Goal: Information Seeking & Learning: Find specific fact

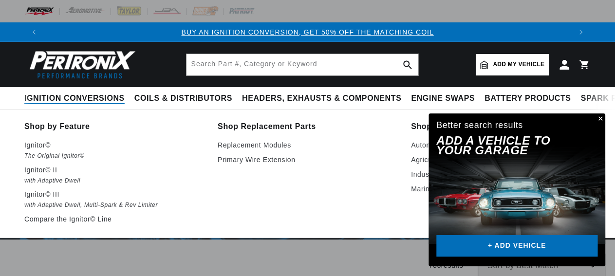
click at [118, 103] on span "Ignition Conversions" at bounding box center [74, 98] width 100 height 10
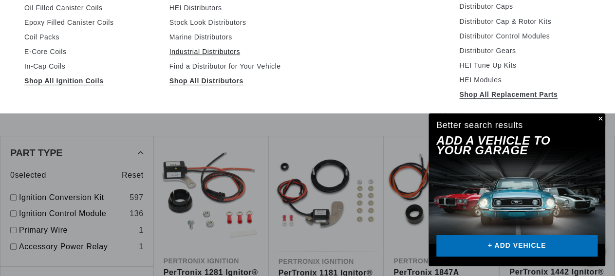
scroll to position [0, 527]
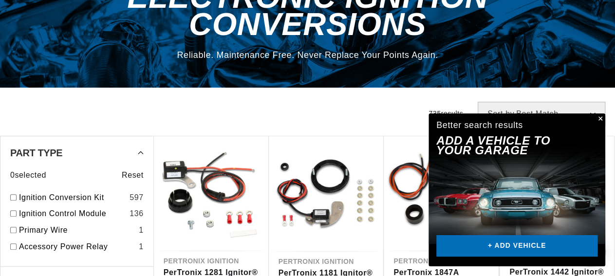
click at [600, 117] on button "Close" at bounding box center [599, 119] width 12 height 12
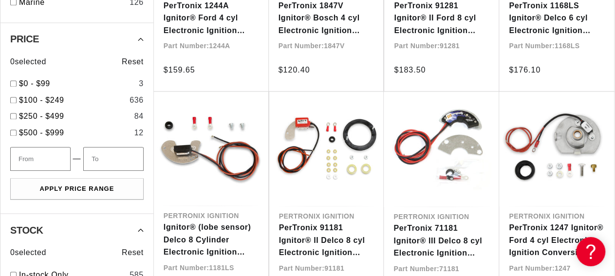
scroll to position [658, 0]
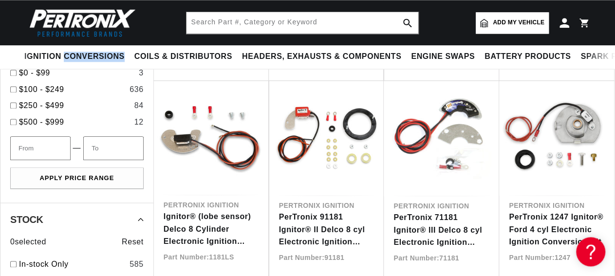
scroll to position [557, 0]
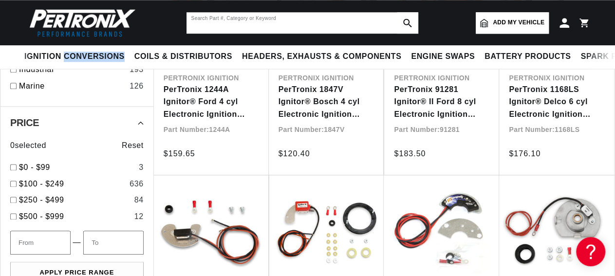
click at [344, 24] on input "text" at bounding box center [302, 22] width 232 height 21
type input "willys 226"
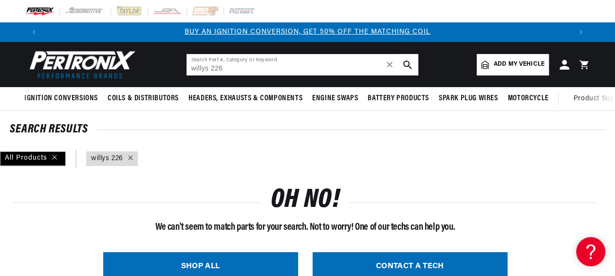
click at [230, 73] on input "willys 226" at bounding box center [302, 64] width 232 height 21
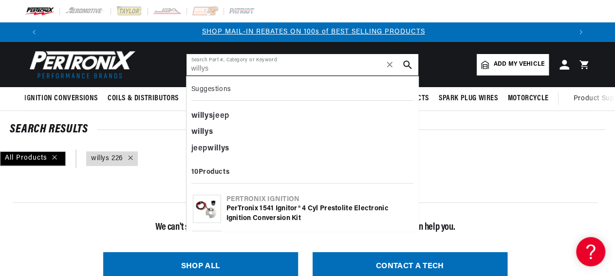
scroll to position [0, 527]
click at [236, 113] on div "willys jeep" at bounding box center [302, 116] width 222 height 17
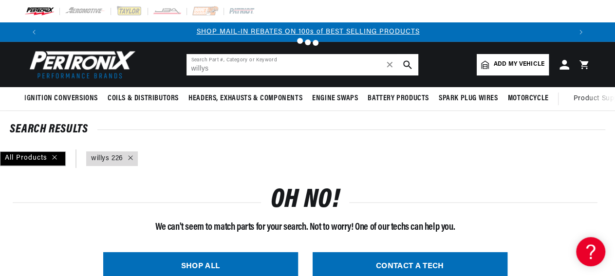
type input "willys jeep"
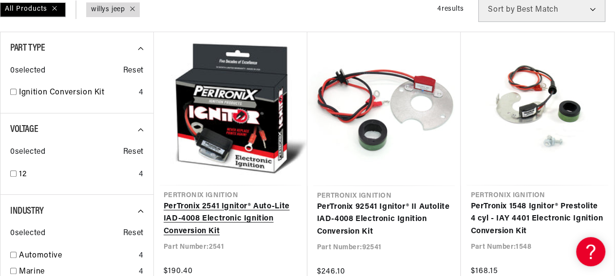
scroll to position [0, 1054]
click at [200, 229] on link "PerTronix 2541 Ignitor® Auto-Lite IAD-4008 Electronic Ignition Conversion Kit" at bounding box center [231, 218] width 134 height 37
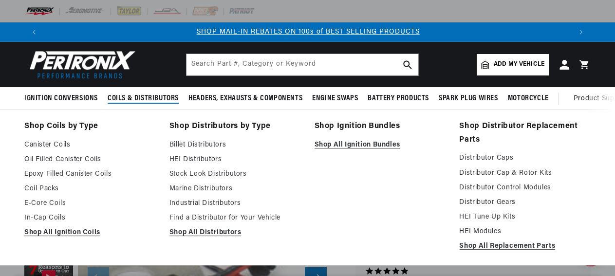
click at [142, 95] on span "Coils & Distributors" at bounding box center [143, 98] width 71 height 10
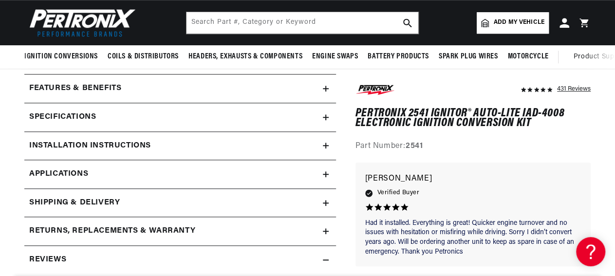
scroll to position [304, 0]
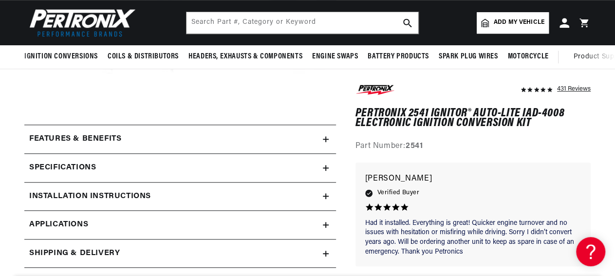
click at [327, 168] on icon at bounding box center [326, 168] width 6 height 0
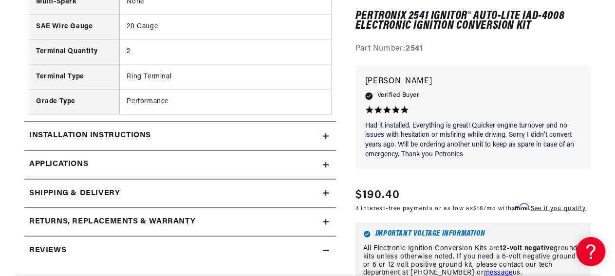
scroll to position [759, 0]
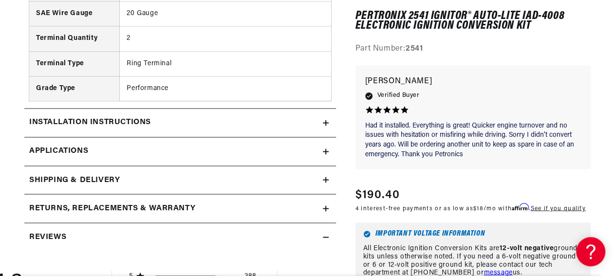
click at [327, 154] on icon at bounding box center [326, 151] width 6 height 6
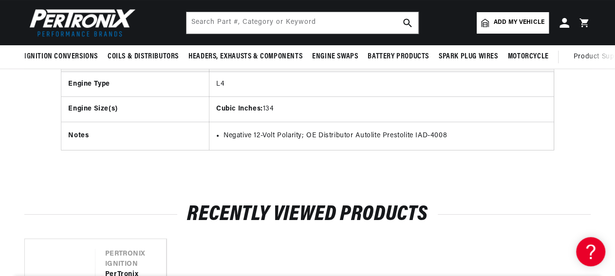
scroll to position [3433, 0]
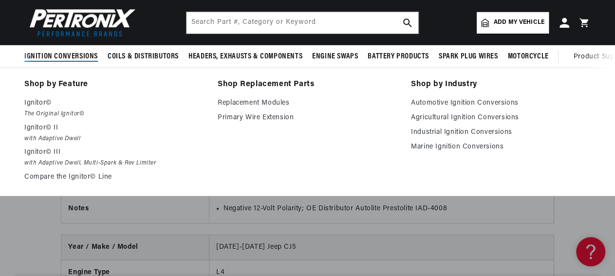
click at [55, 59] on span "Ignition Conversions" at bounding box center [60, 57] width 73 height 10
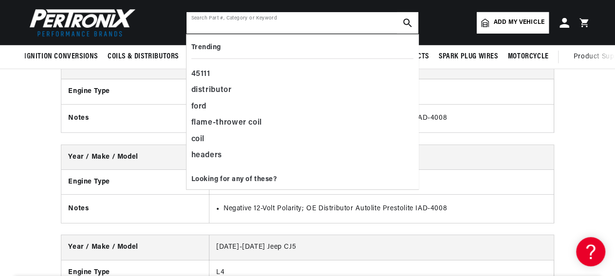
click at [239, 23] on input "text" at bounding box center [302, 22] width 232 height 21
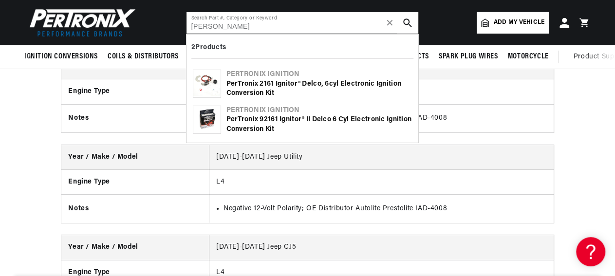
type input "kaiser"
click at [295, 80] on div "PerTronix 2161 Ignitor® Delco, 6cyl Electronic Ignition Conversion Kit" at bounding box center [318, 88] width 185 height 19
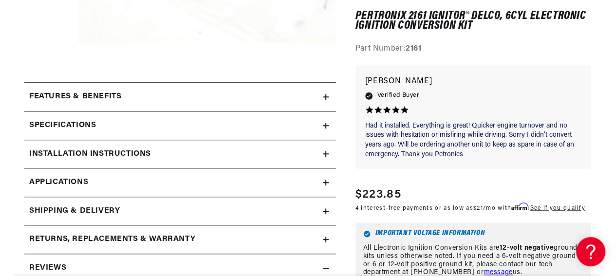
scroll to position [354, 0]
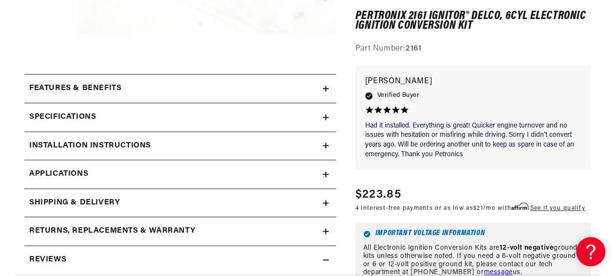
click at [327, 177] on icon at bounding box center [326, 174] width 6 height 6
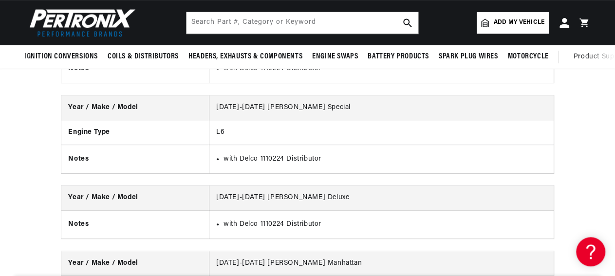
scroll to position [1848, 0]
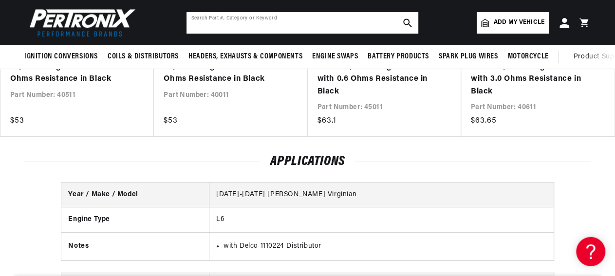
click at [286, 27] on input "text" at bounding box center [302, 22] width 232 height 21
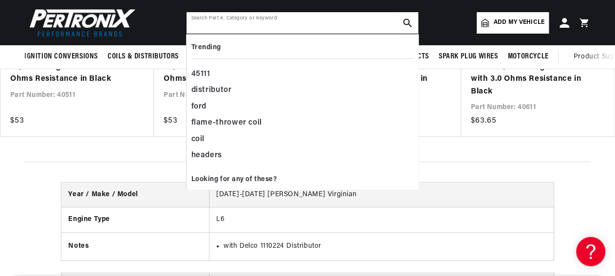
paste input "1112635"
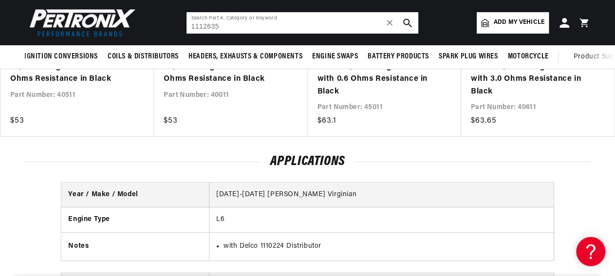
type input "1112635"
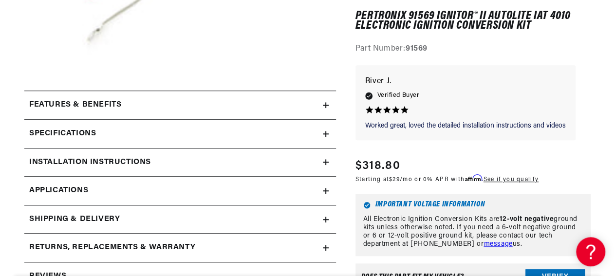
scroll to position [354, 0]
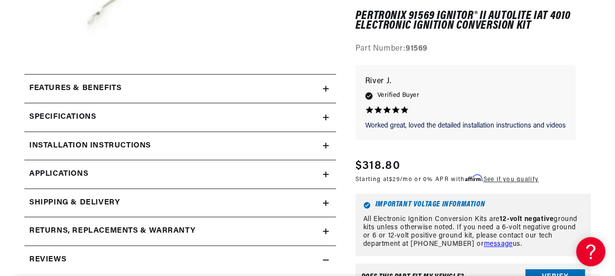
click at [325, 177] on icon at bounding box center [326, 174] width 6 height 6
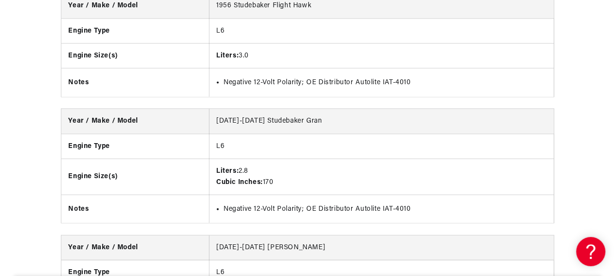
scroll to position [2864, 0]
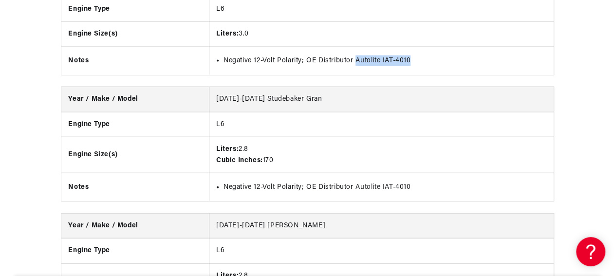
drag, startPoint x: 357, startPoint y: 84, endPoint x: 412, endPoint y: 84, distance: 54.5
click at [412, 66] on li "Negative 12-Volt Polarity; OE Distributor Autolite IAT-4010" at bounding box center [384, 60] width 323 height 11
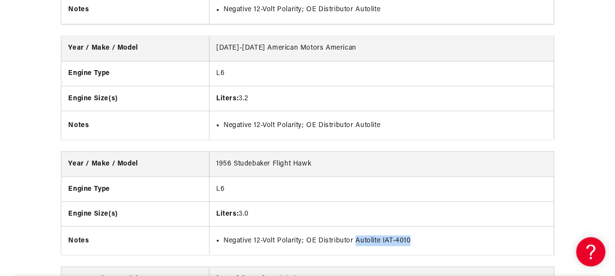
scroll to position [2510, 0]
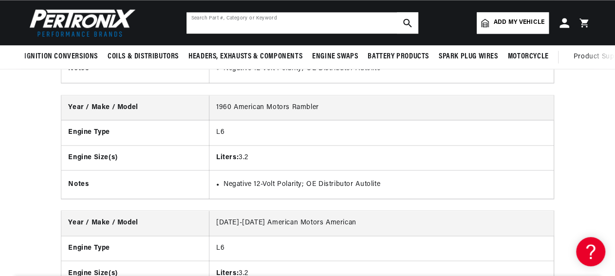
click at [236, 14] on input "text" at bounding box center [302, 22] width 232 height 21
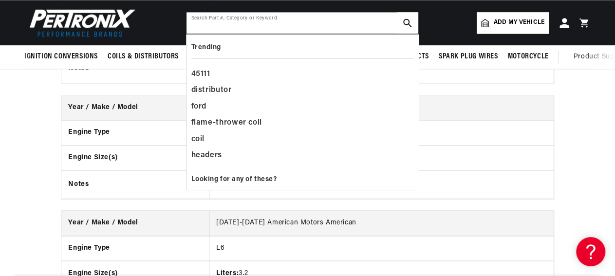
paste input "Autolite IAT 4019"
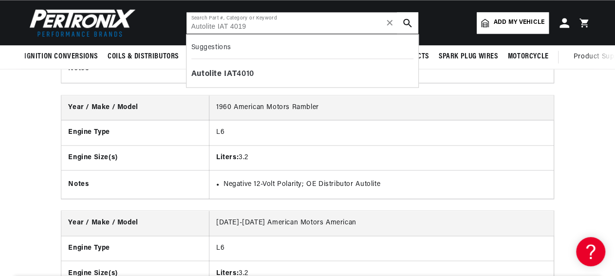
type input "Autolite IAT 4019"
click at [402, 20] on button "search button" at bounding box center [407, 22] width 21 height 21
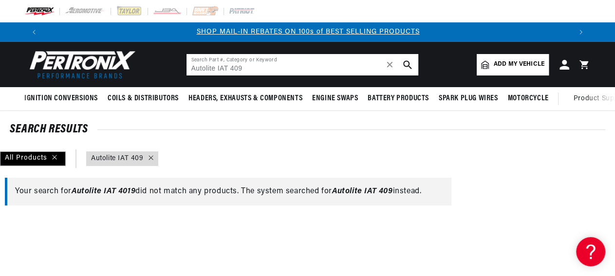
click at [237, 65] on input "Autolite IAT 409" at bounding box center [302, 64] width 232 height 21
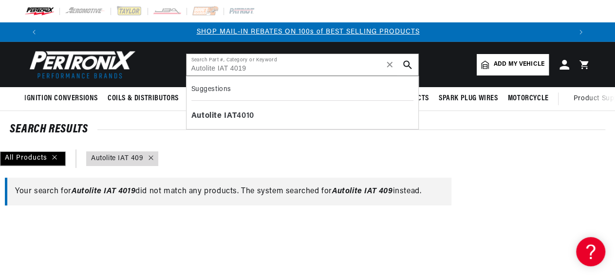
click at [407, 61] on use "search button" at bounding box center [407, 64] width 8 height 8
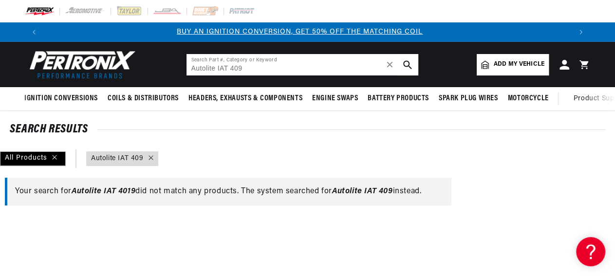
scroll to position [0, 1]
click at [237, 67] on input "Autolite IAT 409" at bounding box center [302, 64] width 232 height 21
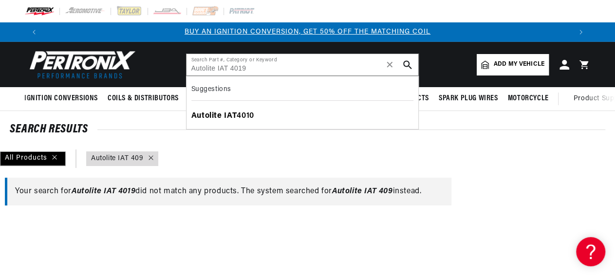
click at [244, 118] on div "Autolite IAT 4010" at bounding box center [302, 116] width 222 height 17
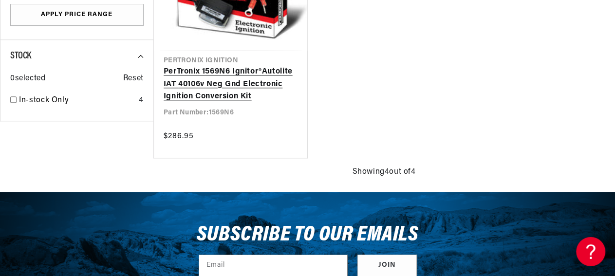
scroll to position [557, 0]
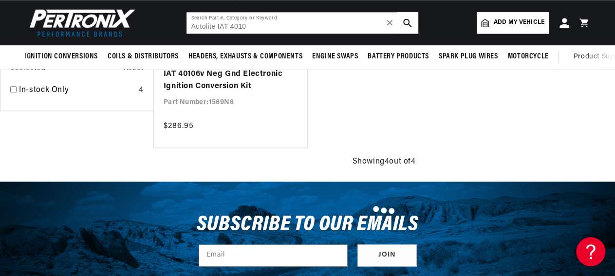
type input "Autolite IAT 409"
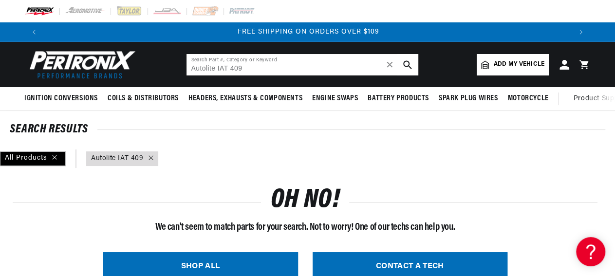
scroll to position [0, 1054]
